Goal: Task Accomplishment & Management: Manage account settings

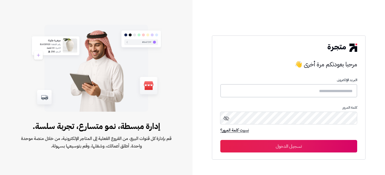
click at [264, 92] on input "text" at bounding box center [288, 90] width 137 height 13
paste input "**********"
type input "**********"
click at [347, 145] on button "تسجيل الدخول" at bounding box center [288, 146] width 137 height 13
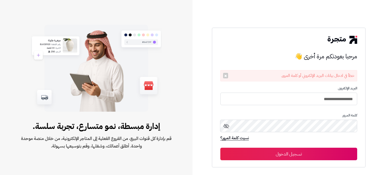
click at [337, 156] on button "تسجيل الدخول" at bounding box center [288, 154] width 137 height 13
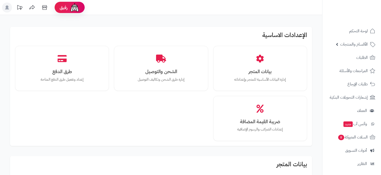
click at [39, 71] on h3 "طرق الدفع" at bounding box center [62, 71] width 76 height 5
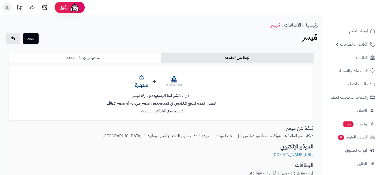
click at [111, 53] on link "التخصيص وربط الخدمة" at bounding box center [85, 58] width 152 height 10
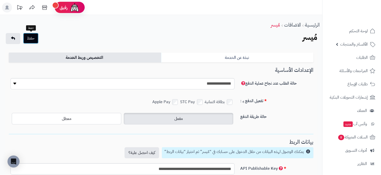
click at [33, 37] on button "حفظ" at bounding box center [31, 38] width 16 height 11
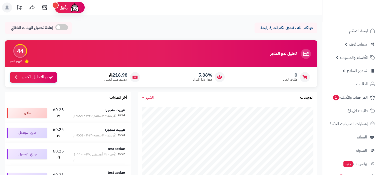
scroll to position [94, 0]
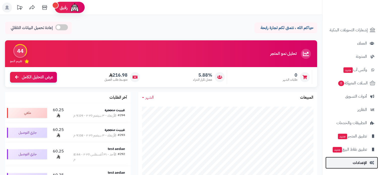
click at [355, 162] on span "الإعدادات" at bounding box center [360, 162] width 14 height 7
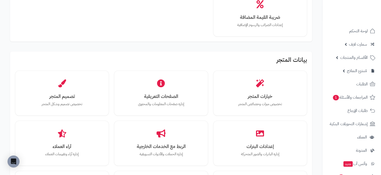
scroll to position [105, 0]
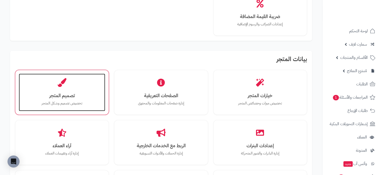
click at [88, 100] on div "تصميم المتجر تخصيص تصميم وشكل المتجر" at bounding box center [62, 93] width 86 height 38
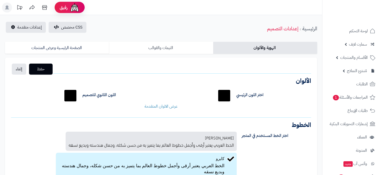
click at [147, 43] on link "الثيمات والقوالب" at bounding box center [161, 48] width 104 height 12
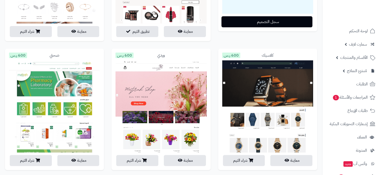
scroll to position [152, 0]
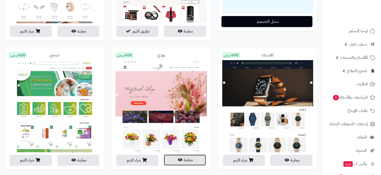
click at [190, 160] on button "معاينة" at bounding box center [185, 160] width 42 height 11
